Goal: Task Accomplishment & Management: Use online tool/utility

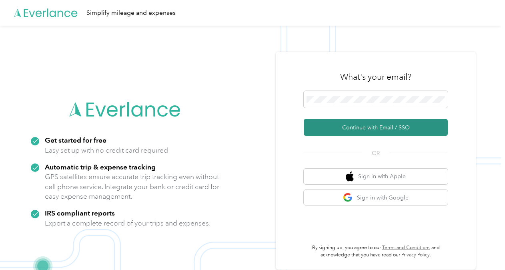
click at [341, 128] on button "Continue with Email / SSO" at bounding box center [376, 127] width 144 height 17
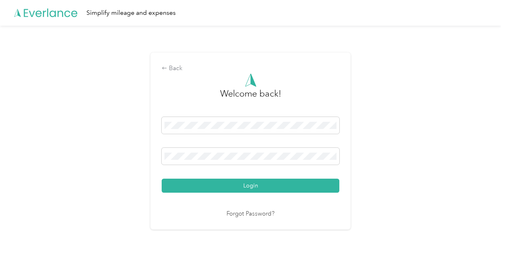
click at [162, 179] on button "Login" at bounding box center [251, 186] width 178 height 14
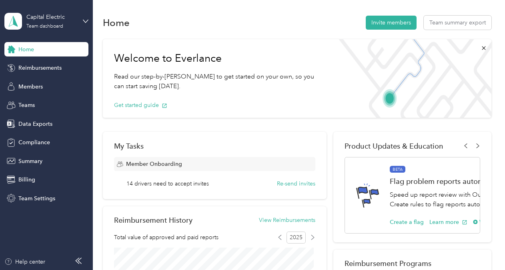
click at [82, 22] on div "Capital Electric Team dashboard" at bounding box center [46, 21] width 84 height 28
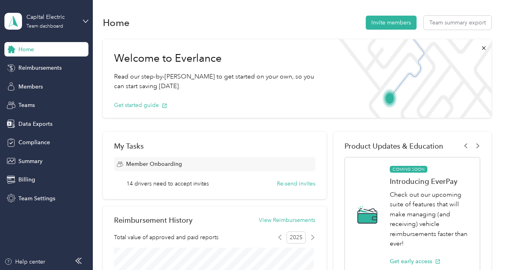
click at [61, 83] on div "Personal dashboard" at bounding box center [37, 82] width 50 height 8
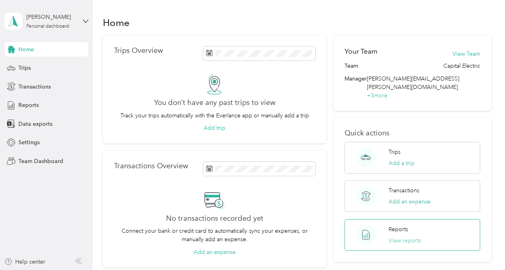
click at [400, 236] on button "View reports" at bounding box center [405, 240] width 32 height 8
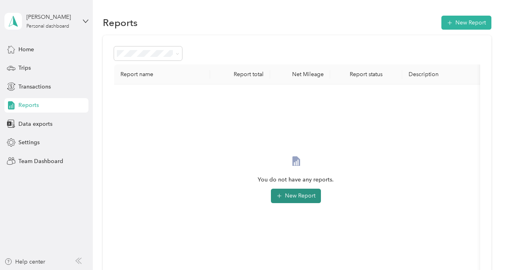
click at [307, 198] on button "New Report" at bounding box center [296, 196] width 50 height 14
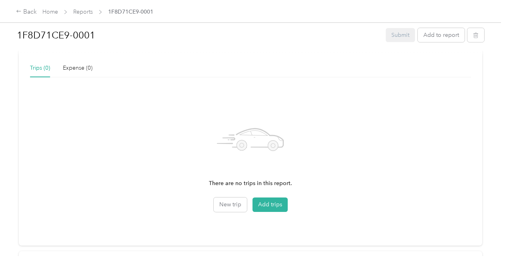
scroll to position [185, 0]
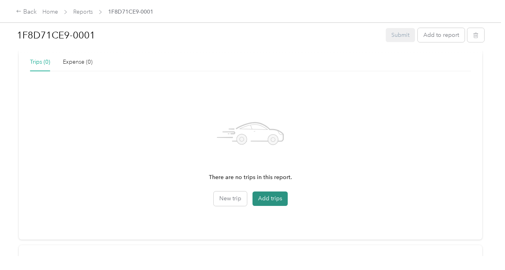
click at [265, 201] on button "Add trips" at bounding box center [270, 198] width 35 height 14
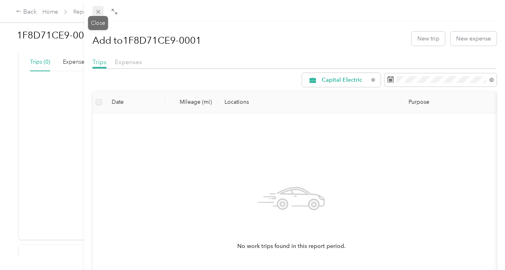
click at [101, 14] on icon at bounding box center [98, 11] width 7 height 7
